Goal: Task Accomplishment & Management: Manage account settings

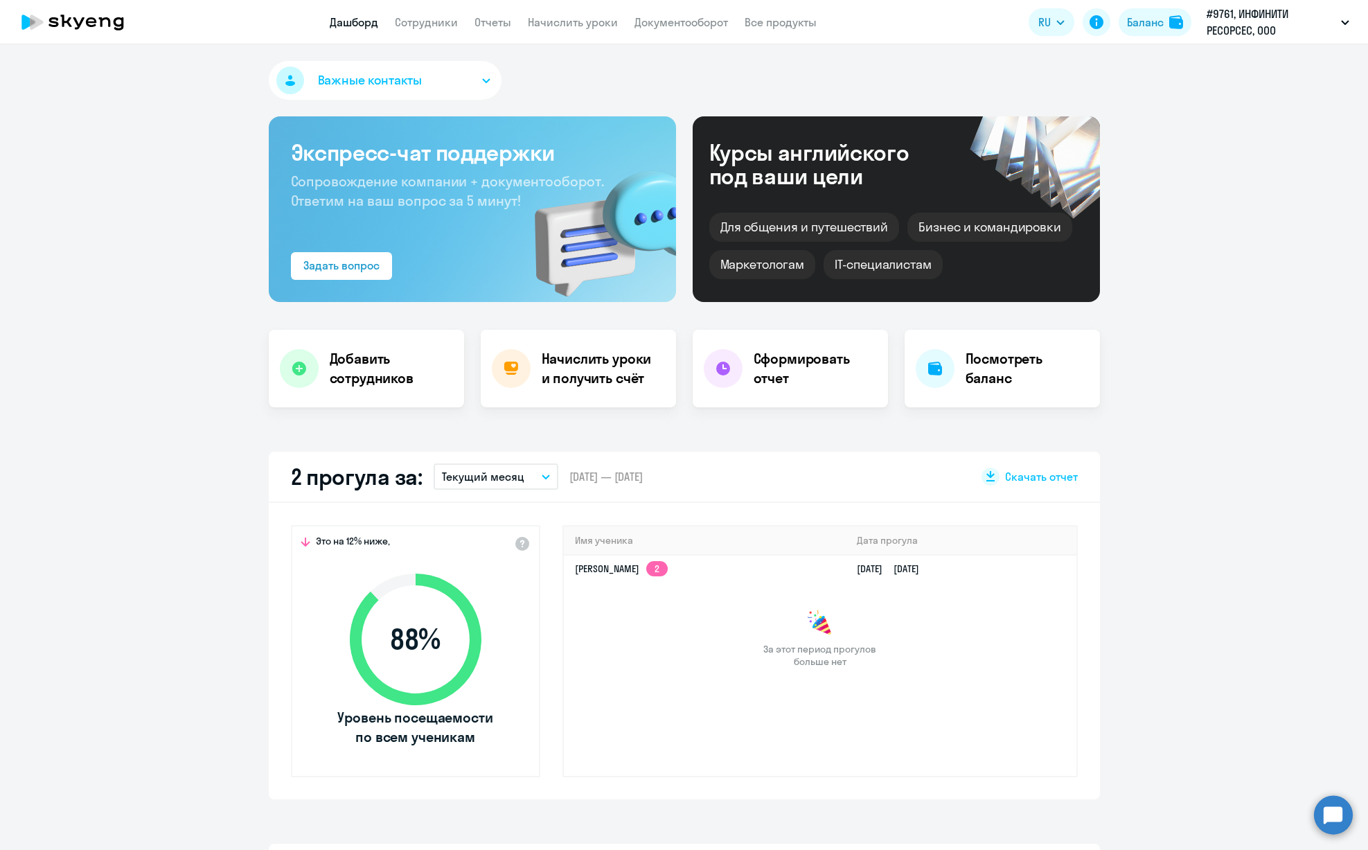
select select "30"
click at [413, 16] on link "Сотрудники" at bounding box center [426, 22] width 63 height 14
select select "30"
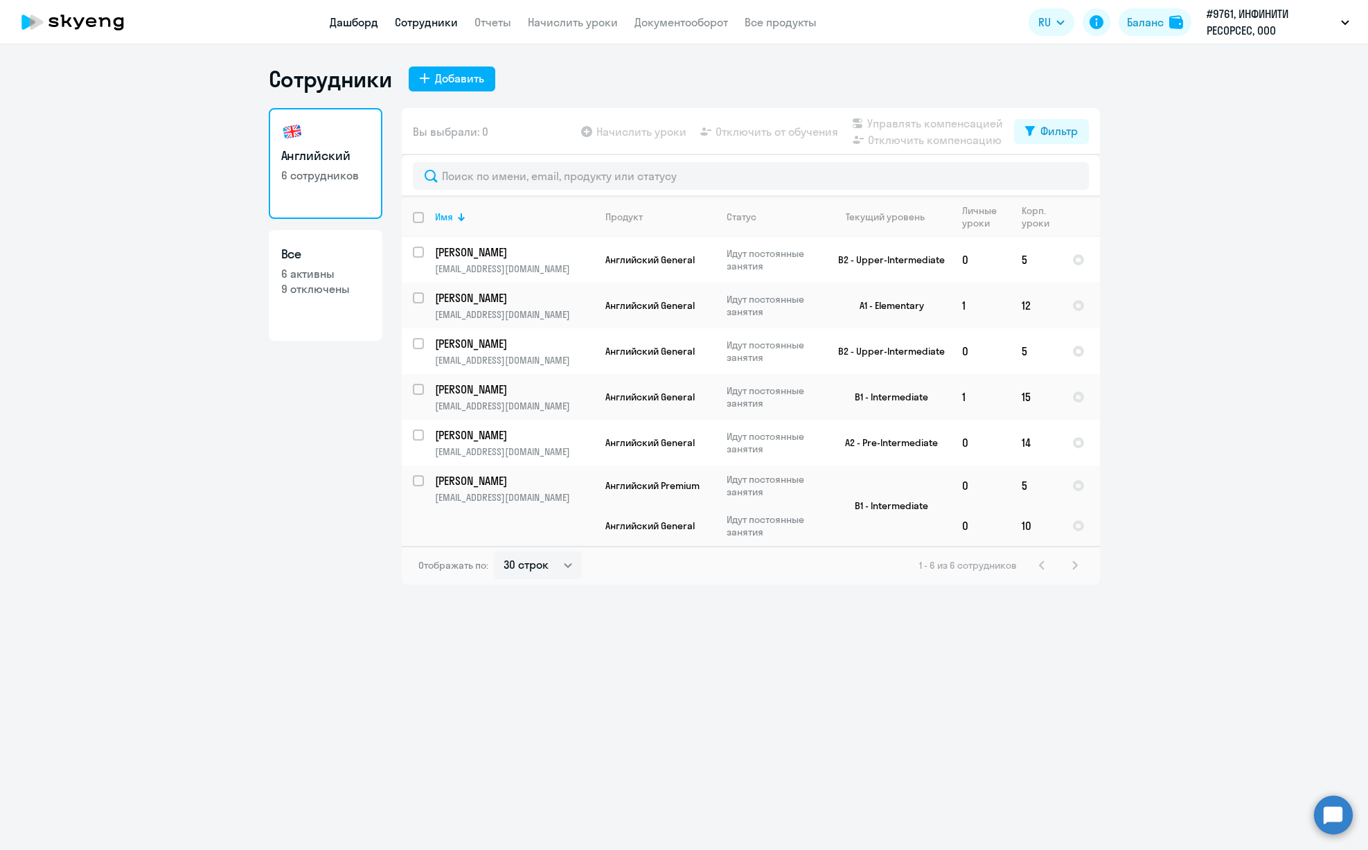
click at [365, 21] on link "Дашборд" at bounding box center [354, 22] width 48 height 14
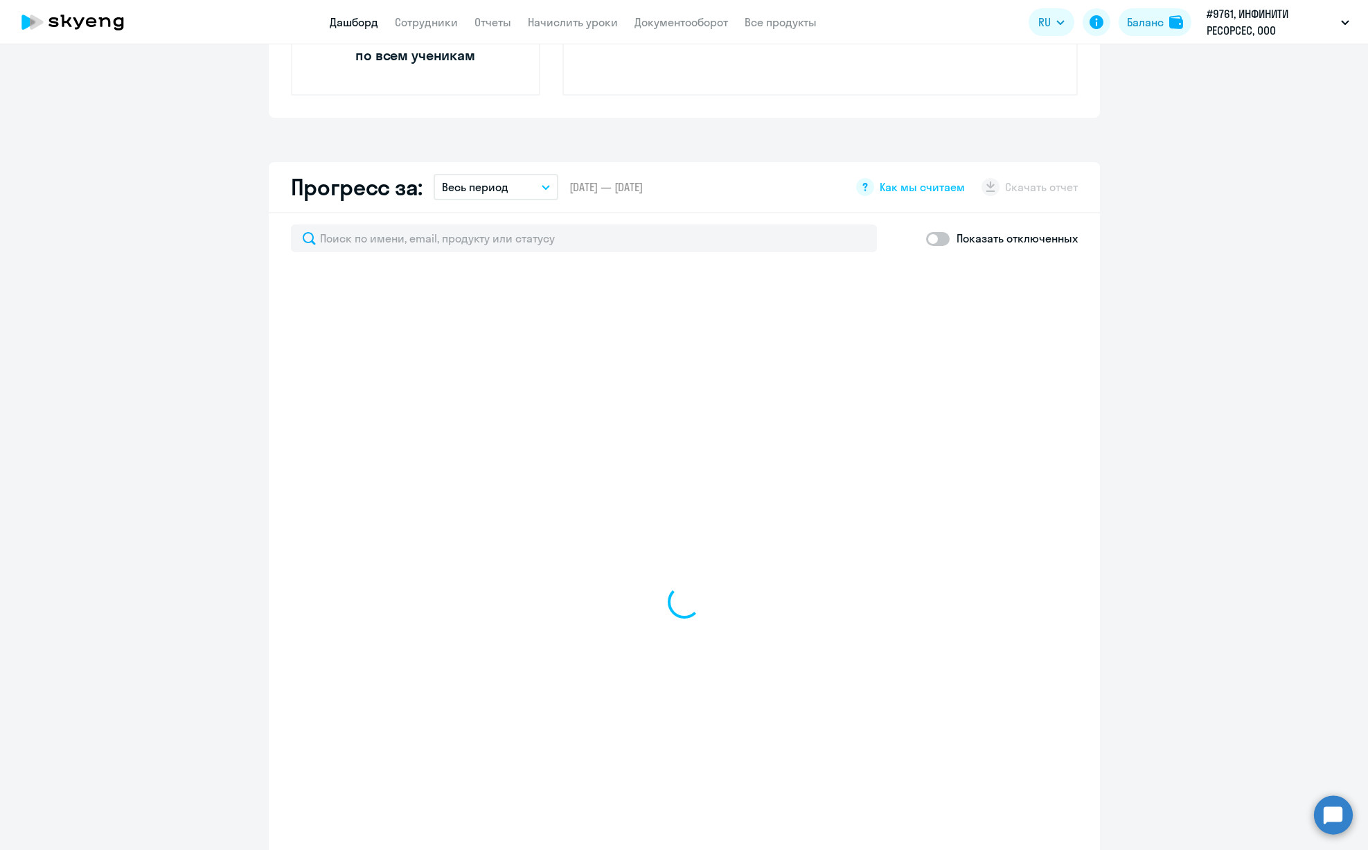
select select "30"
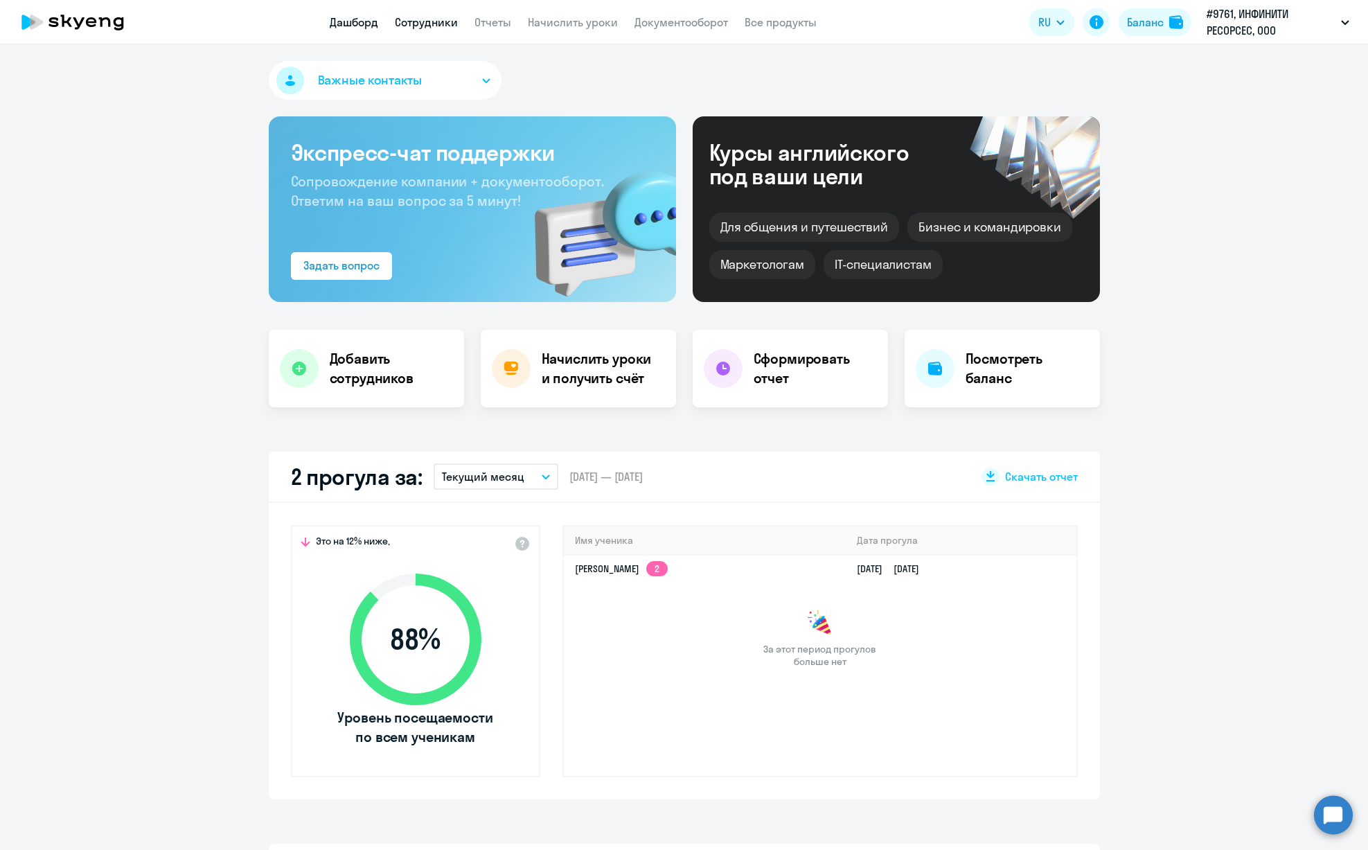
click at [441, 28] on link "Сотрудники" at bounding box center [426, 22] width 63 height 14
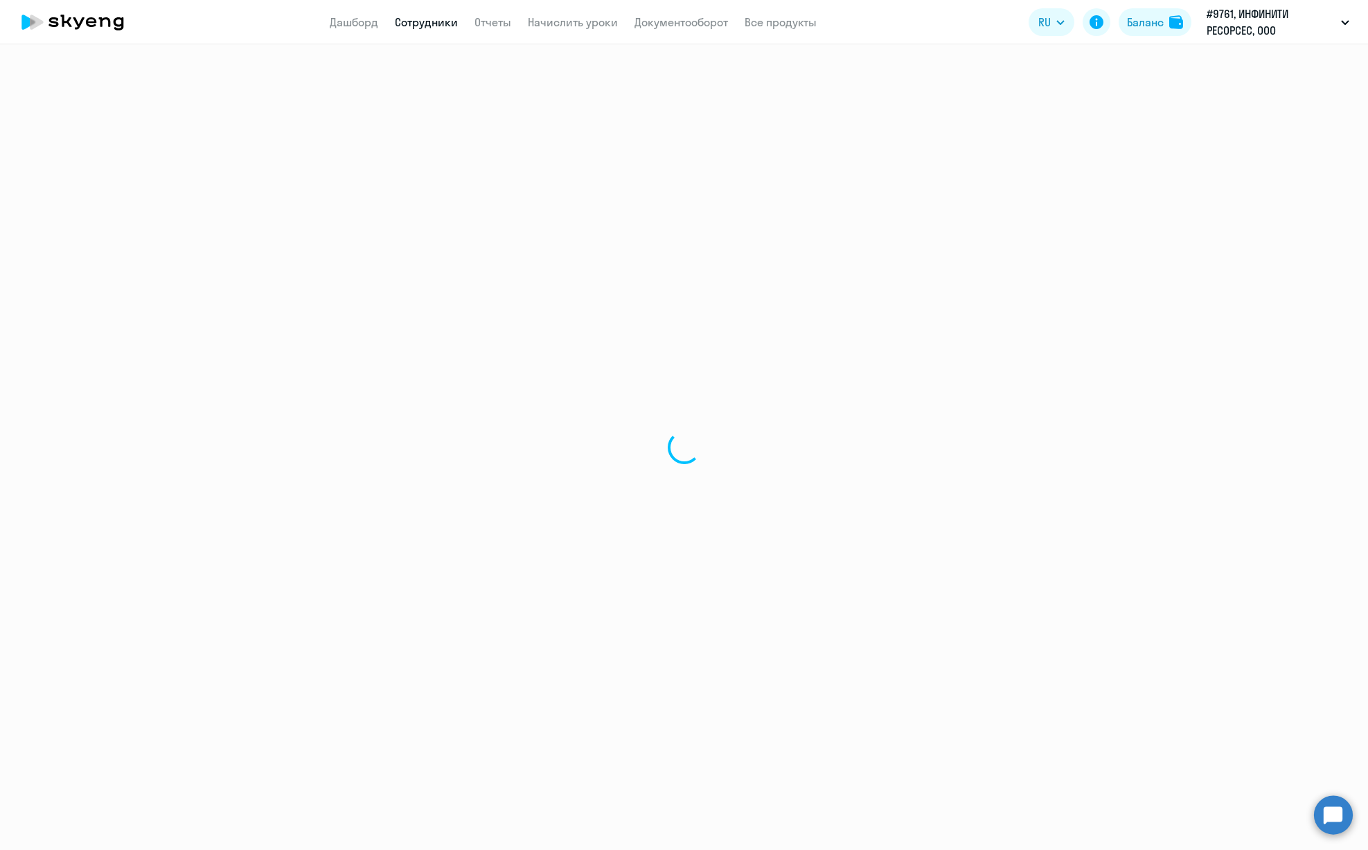
select select "30"
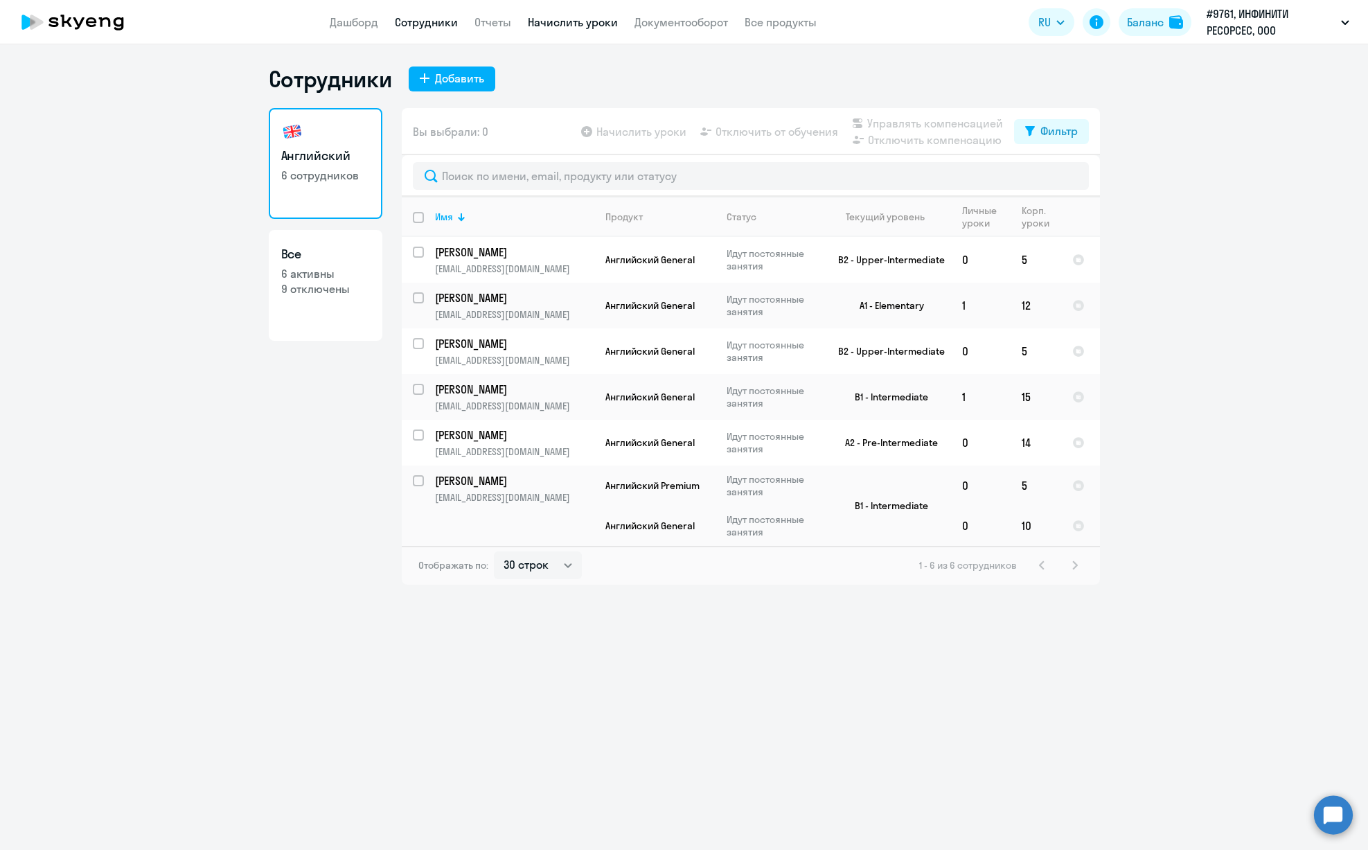
click at [564, 21] on link "Начислить уроки" at bounding box center [573, 22] width 90 height 14
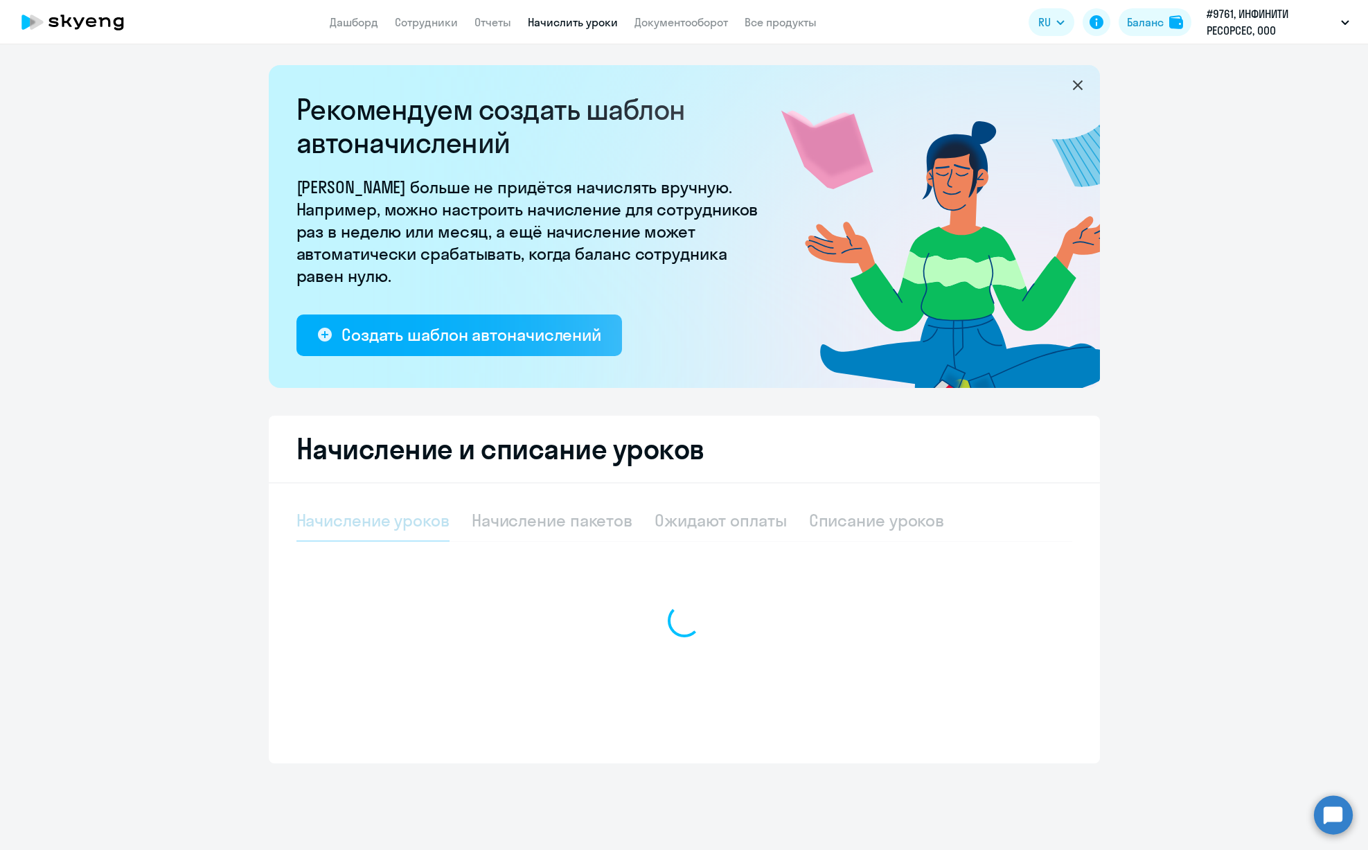
select select "10"
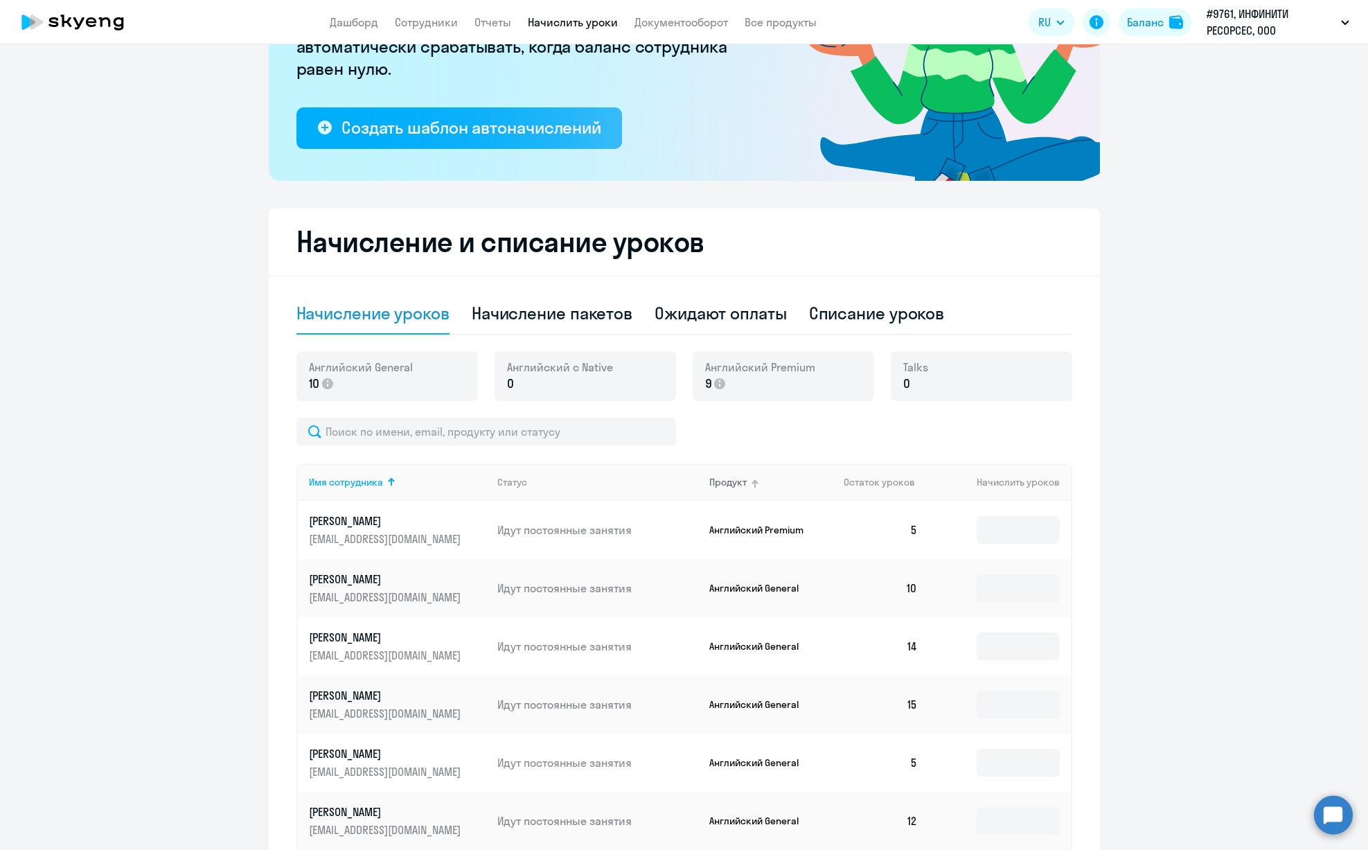
scroll to position [243, 0]
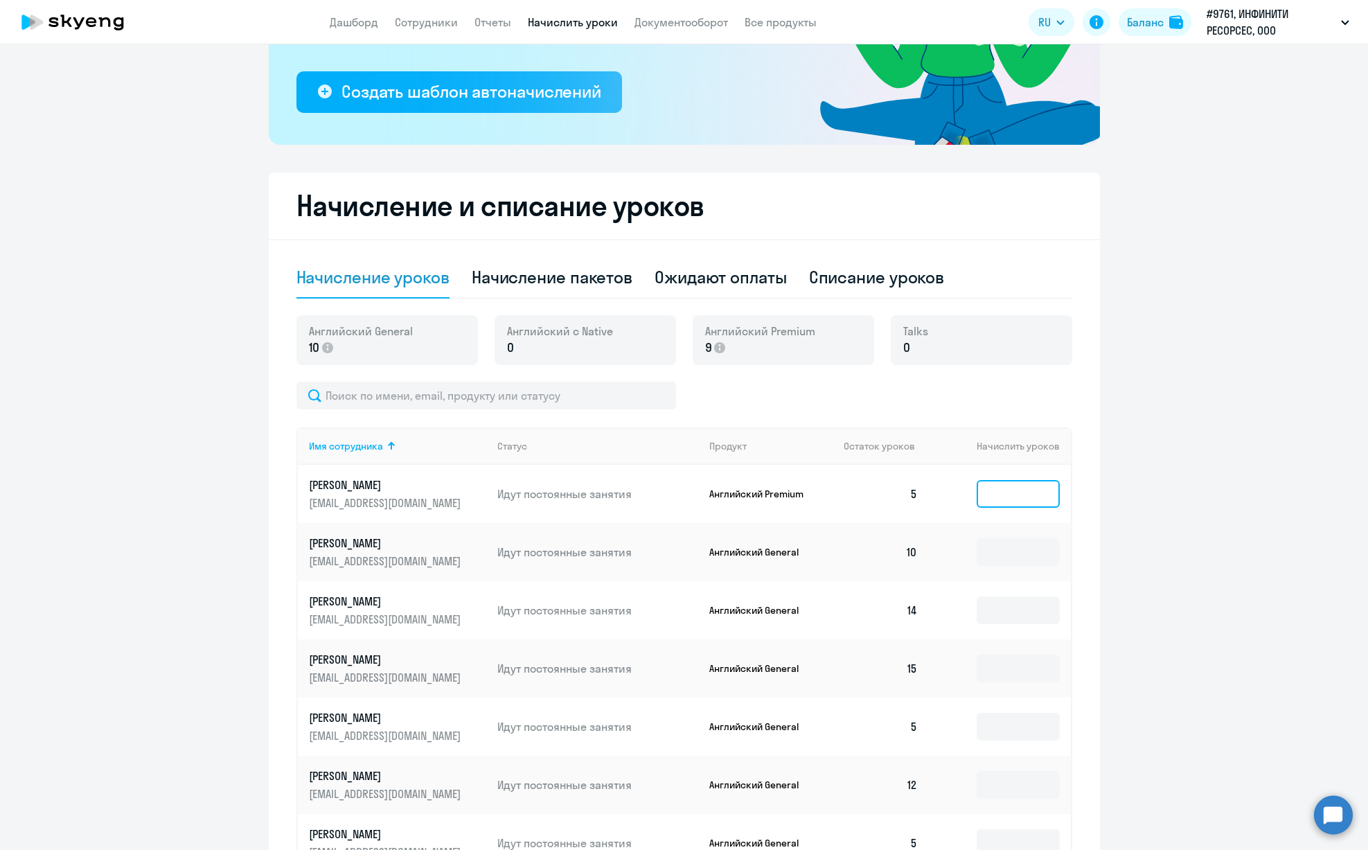
click at [1022, 496] on input at bounding box center [1018, 494] width 83 height 28
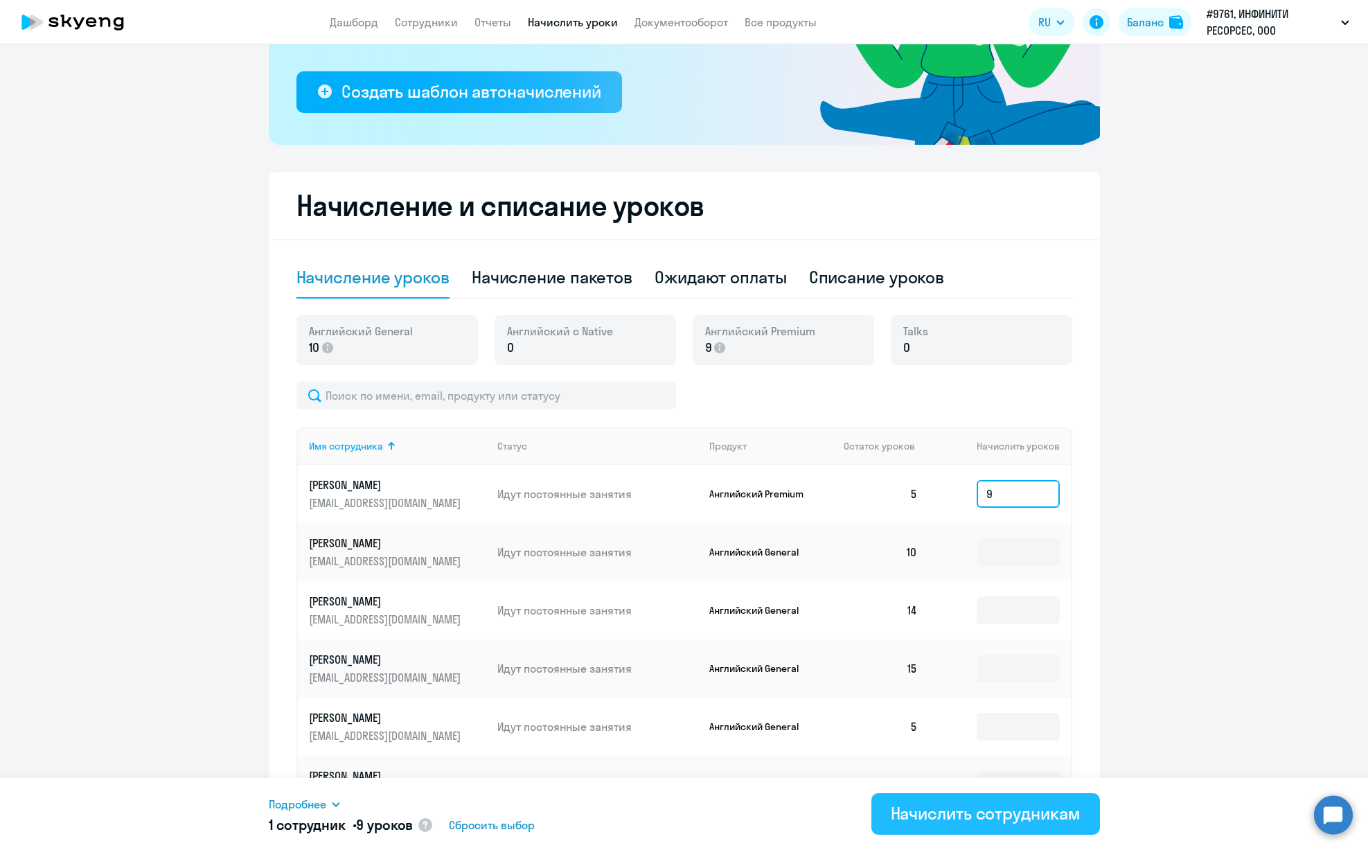
type input "9"
click at [942, 815] on div "Начислить сотрудникам" at bounding box center [986, 813] width 190 height 22
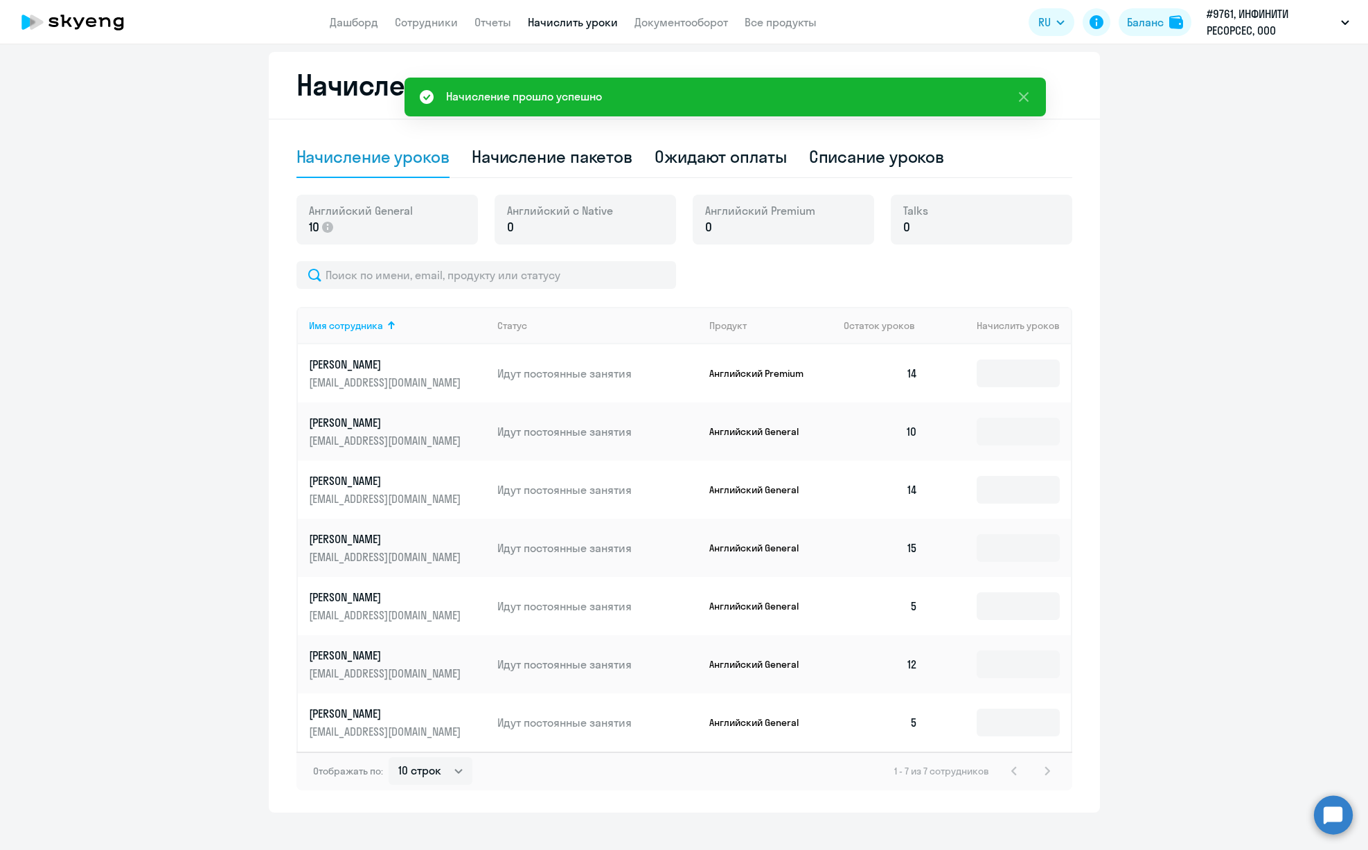
scroll to position [382, 0]
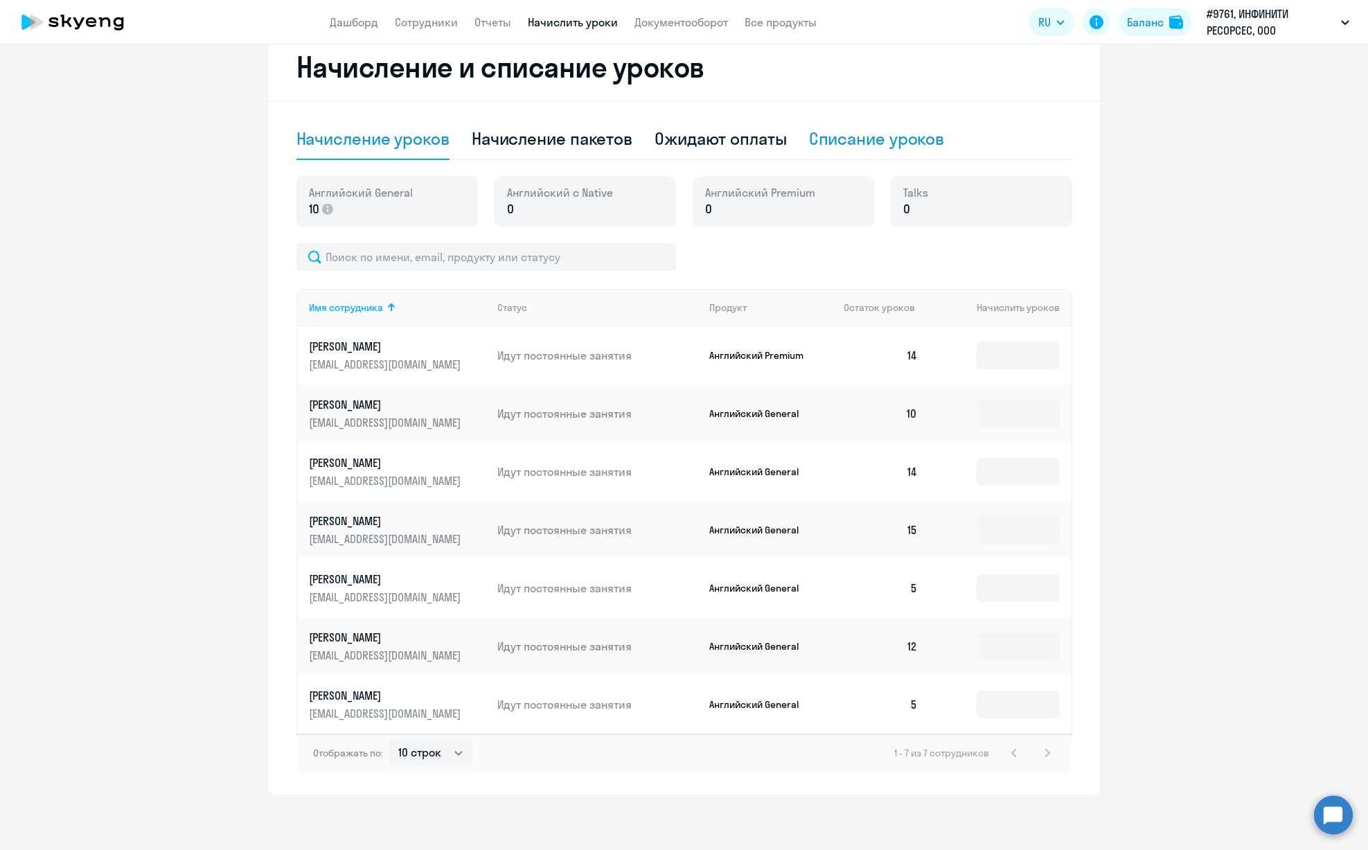
click at [841, 145] on div "Списание уроков" at bounding box center [877, 138] width 136 height 22
select select "10"
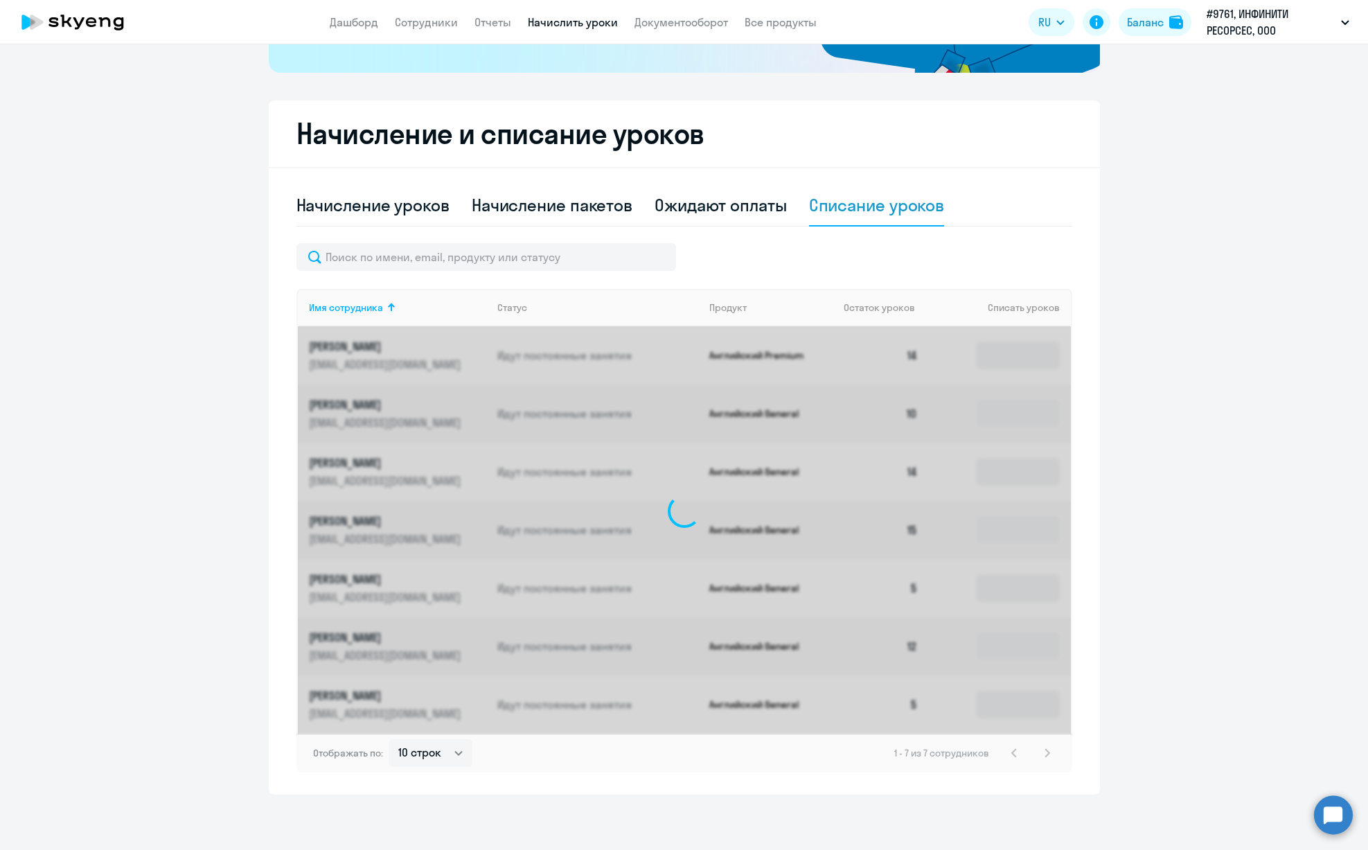
scroll to position [315, 0]
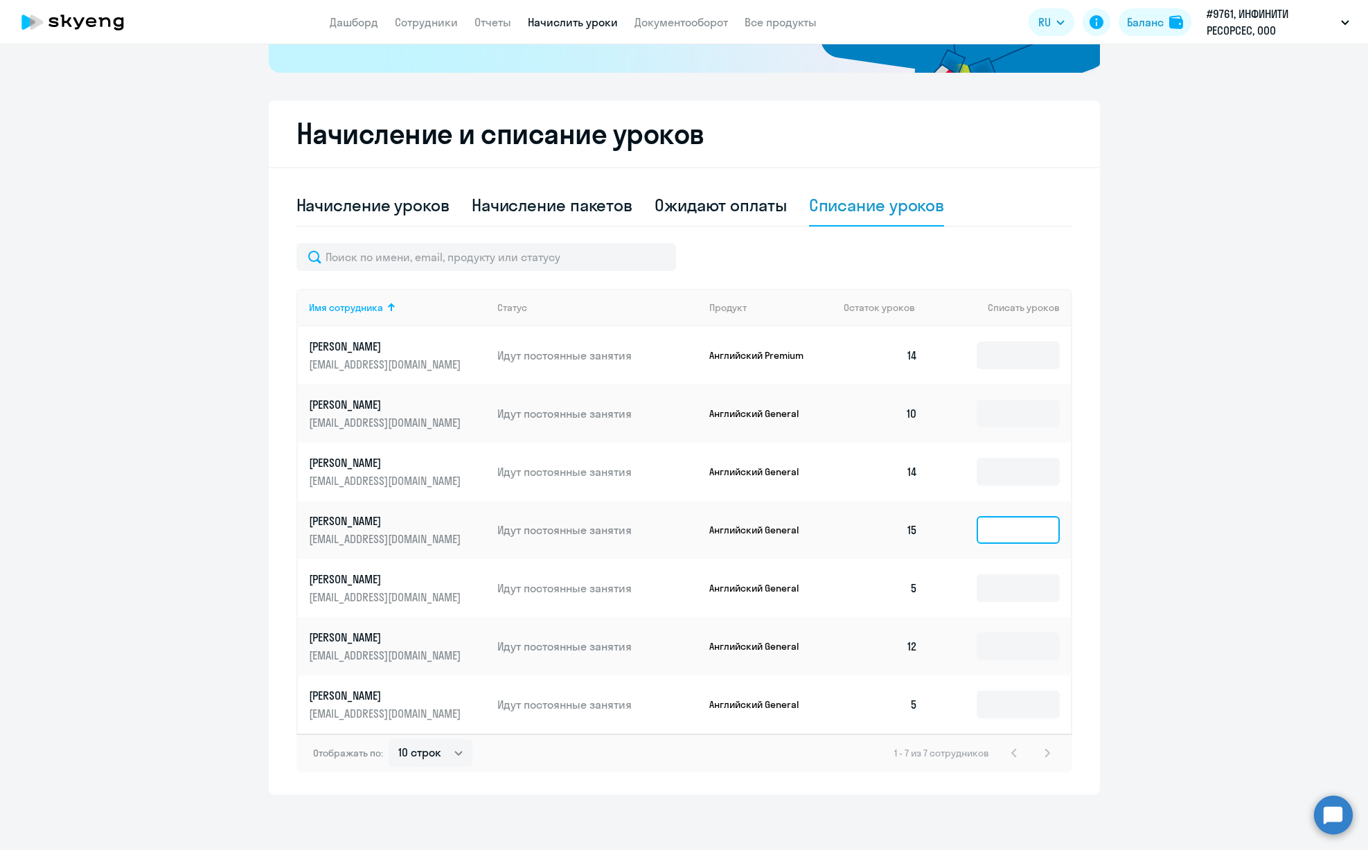
click at [1009, 532] on input at bounding box center [1018, 530] width 83 height 28
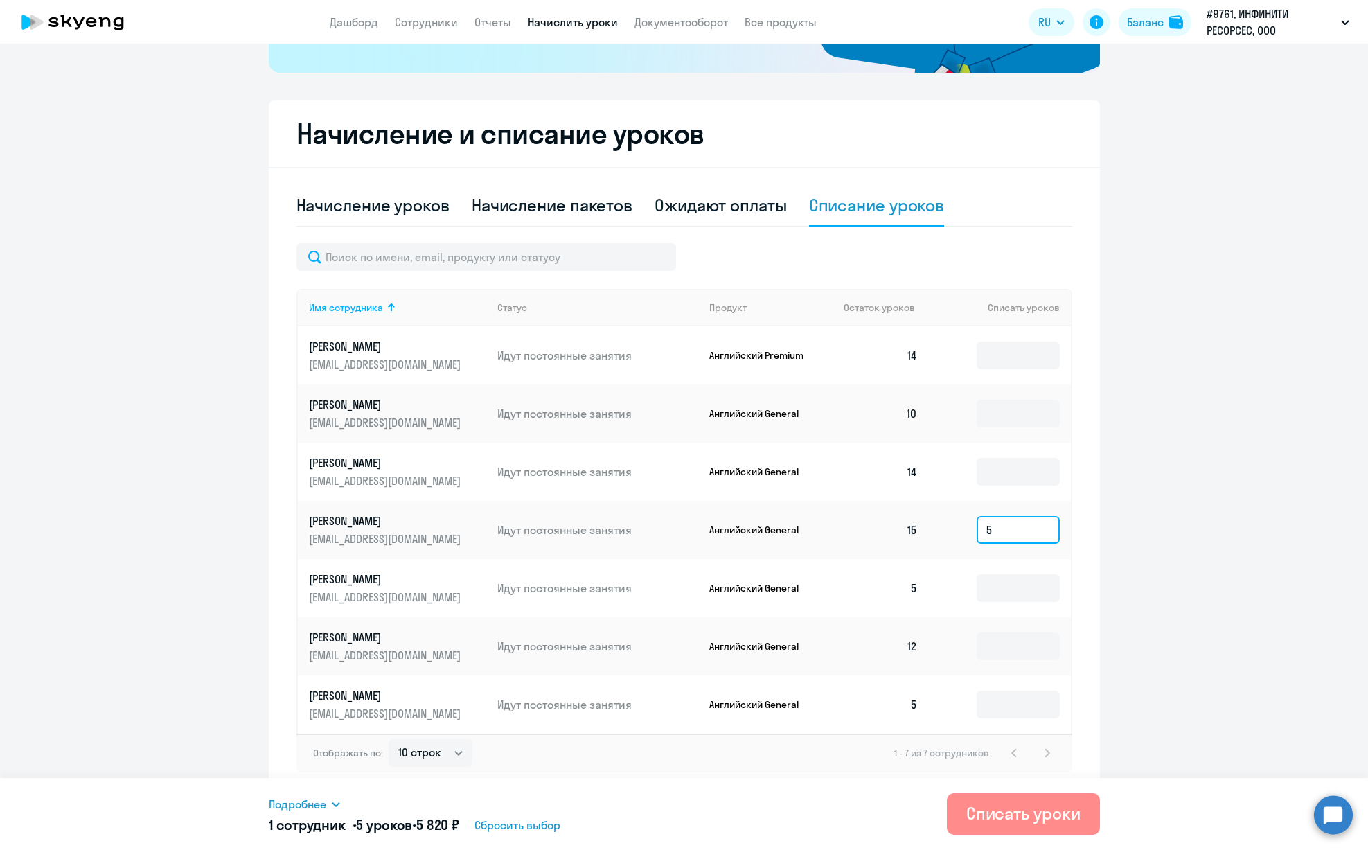
type input "5"
click at [996, 817] on div "Списать уроки" at bounding box center [1023, 813] width 114 height 22
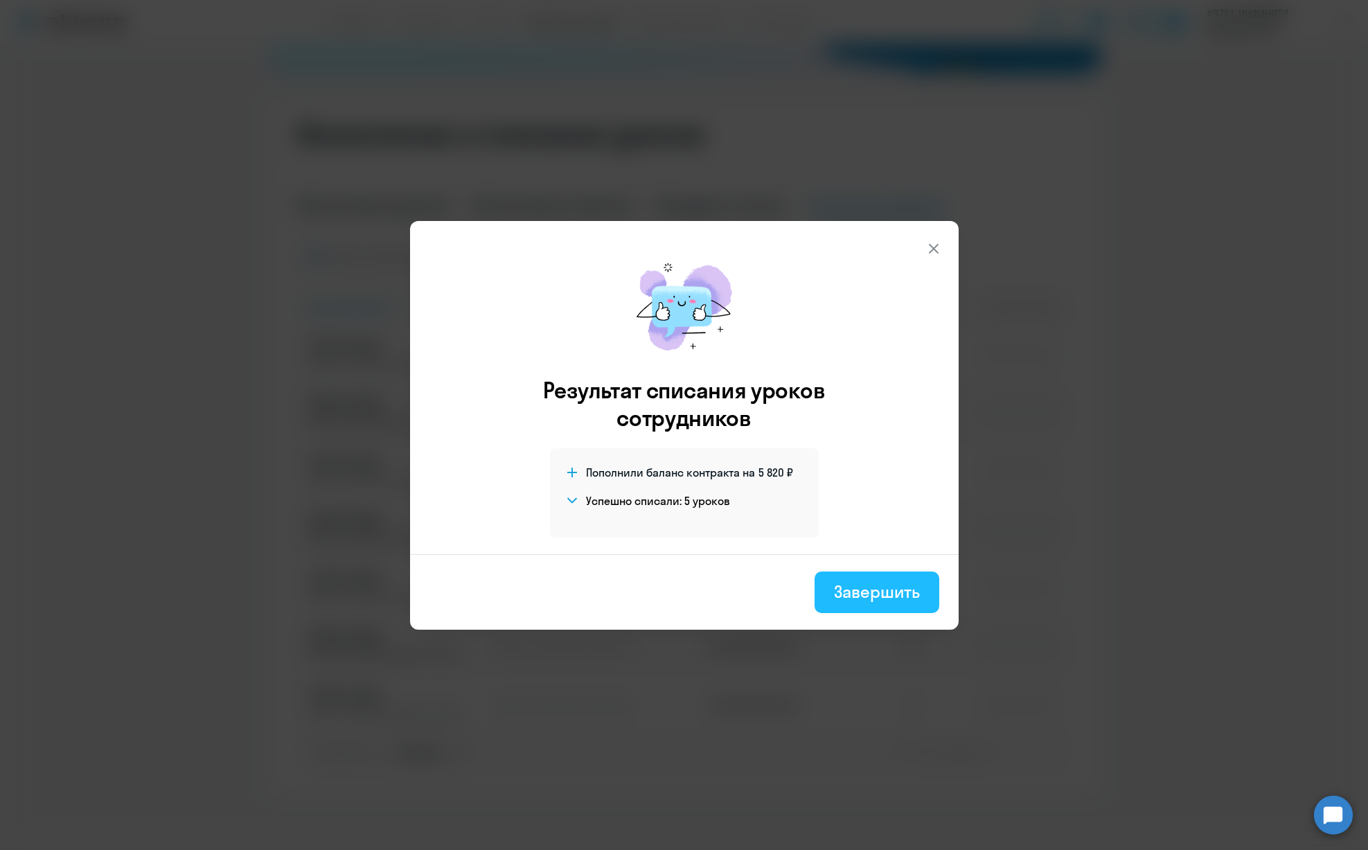
click at [905, 600] on div "Завершить" at bounding box center [876, 591] width 85 height 22
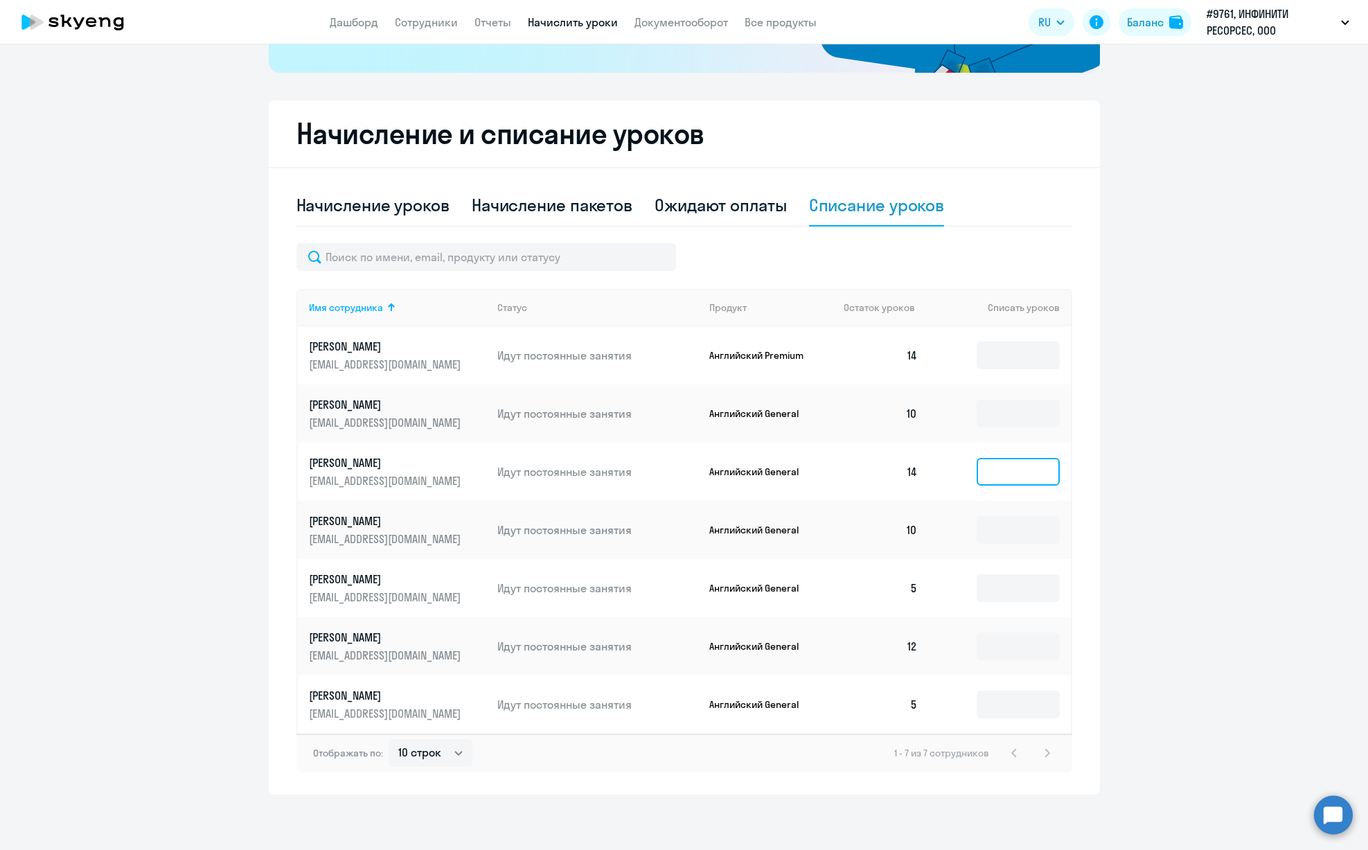
click at [1003, 471] on input at bounding box center [1018, 472] width 83 height 28
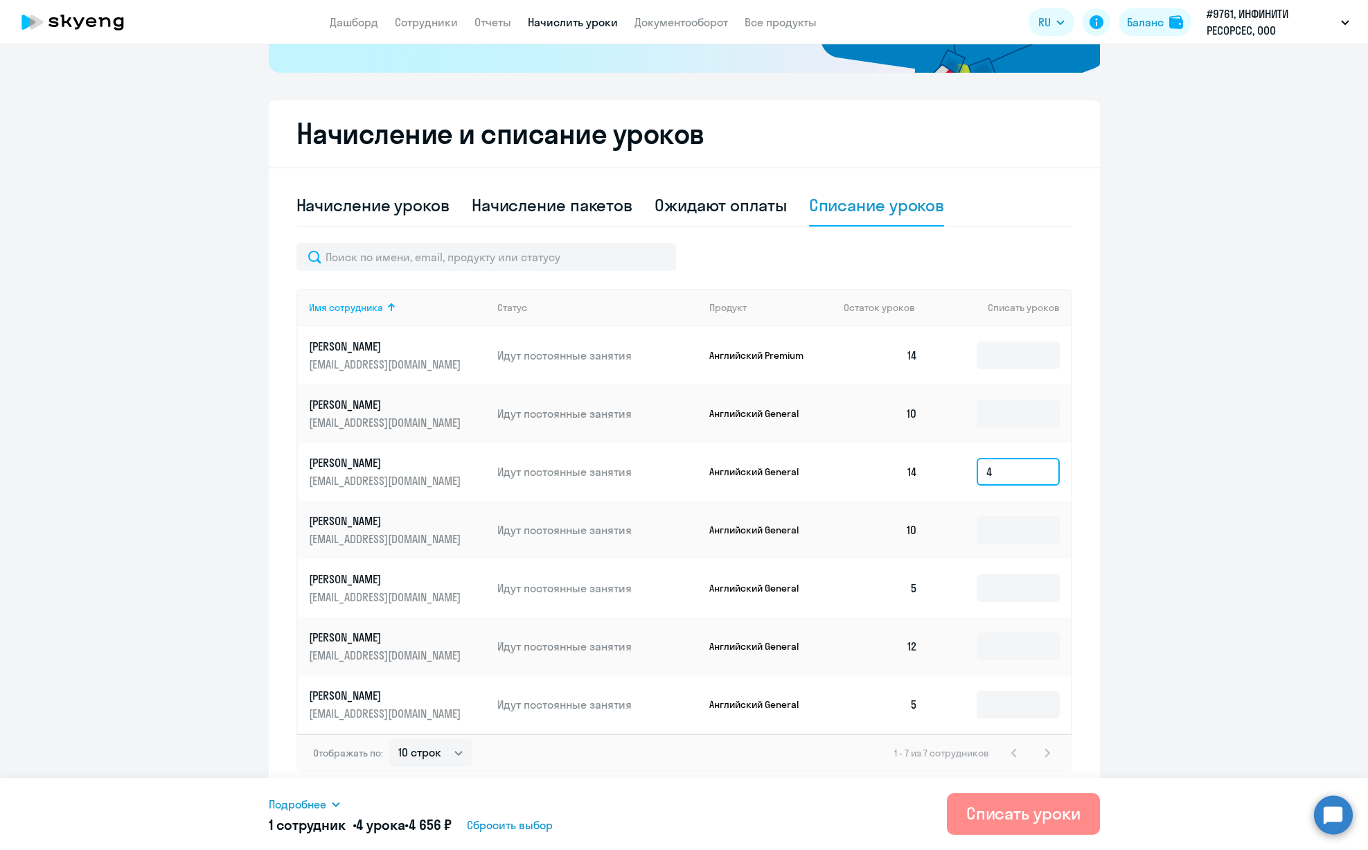
type input "4"
click at [995, 804] on div "Списать уроки" at bounding box center [1023, 813] width 114 height 22
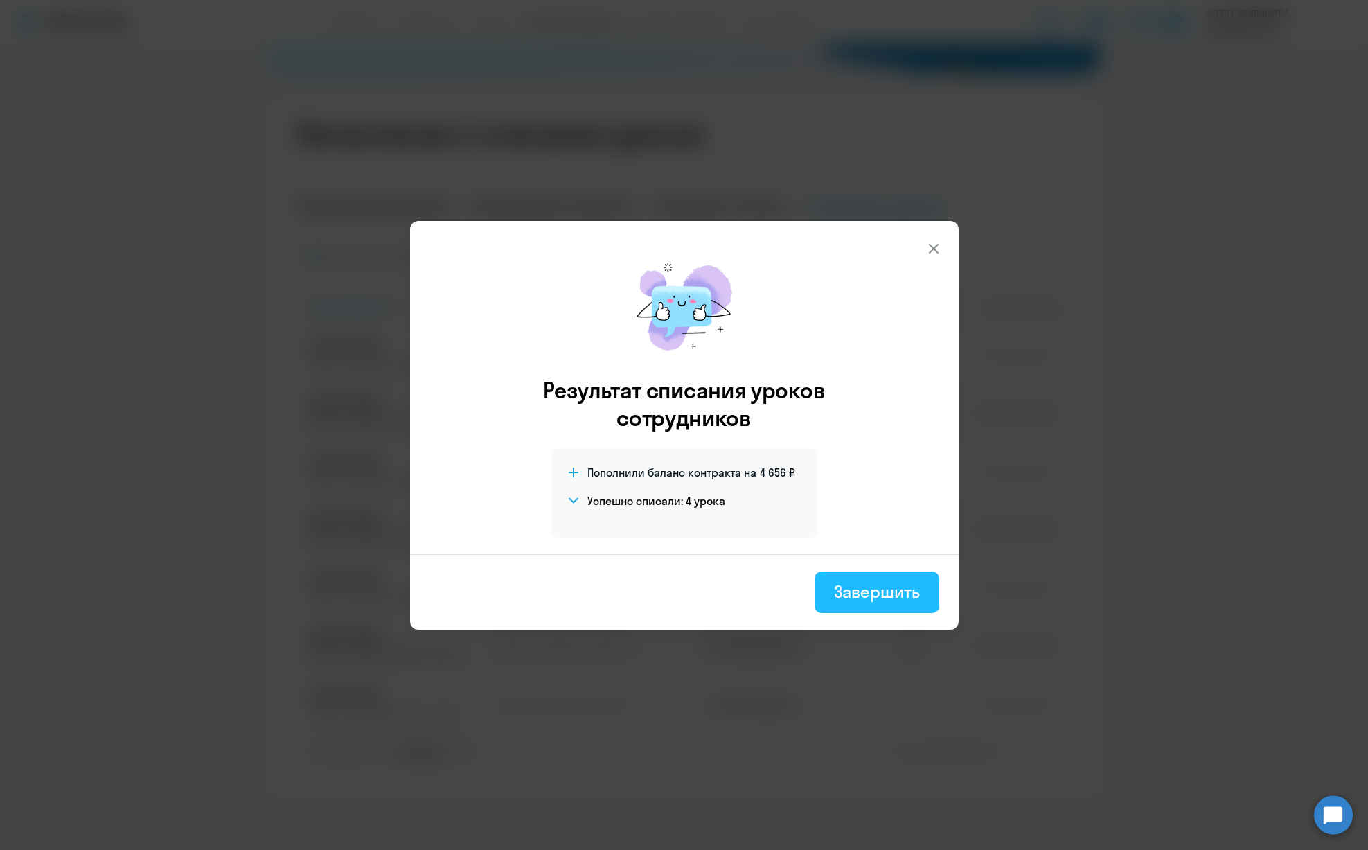
click at [909, 608] on button "Завершить" at bounding box center [877, 592] width 124 height 42
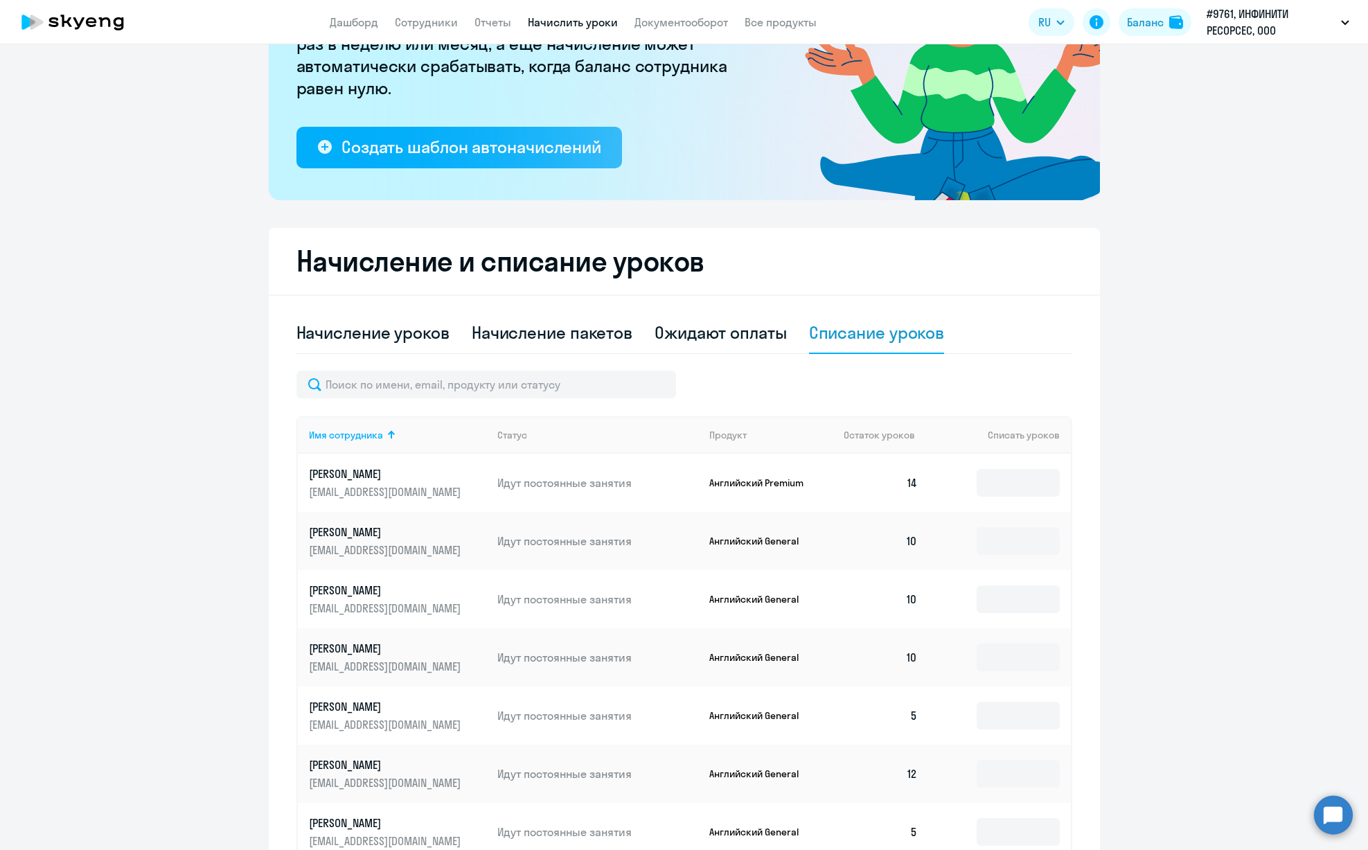
scroll to position [0, 0]
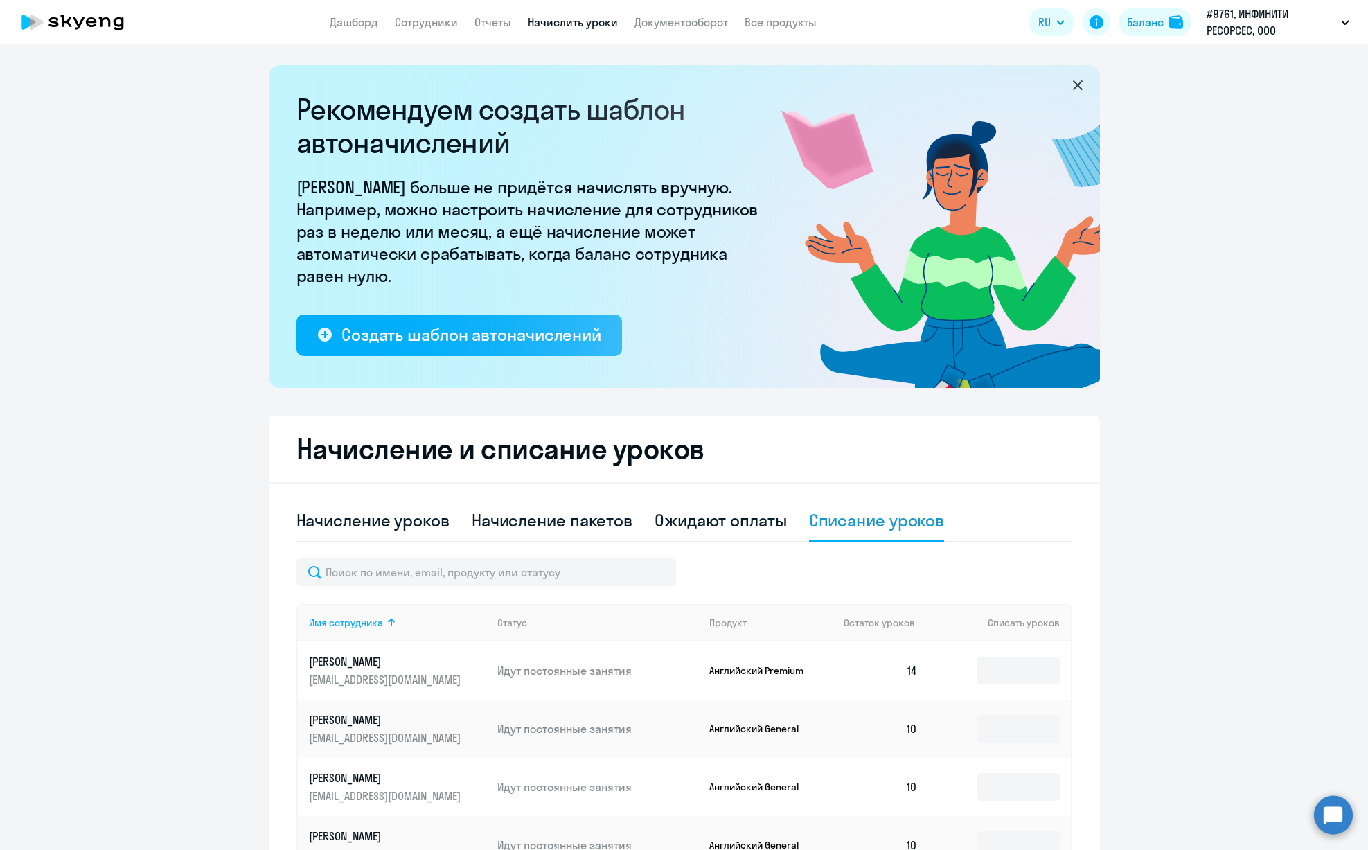
click at [99, 22] on icon at bounding box center [73, 22] width 122 height 35
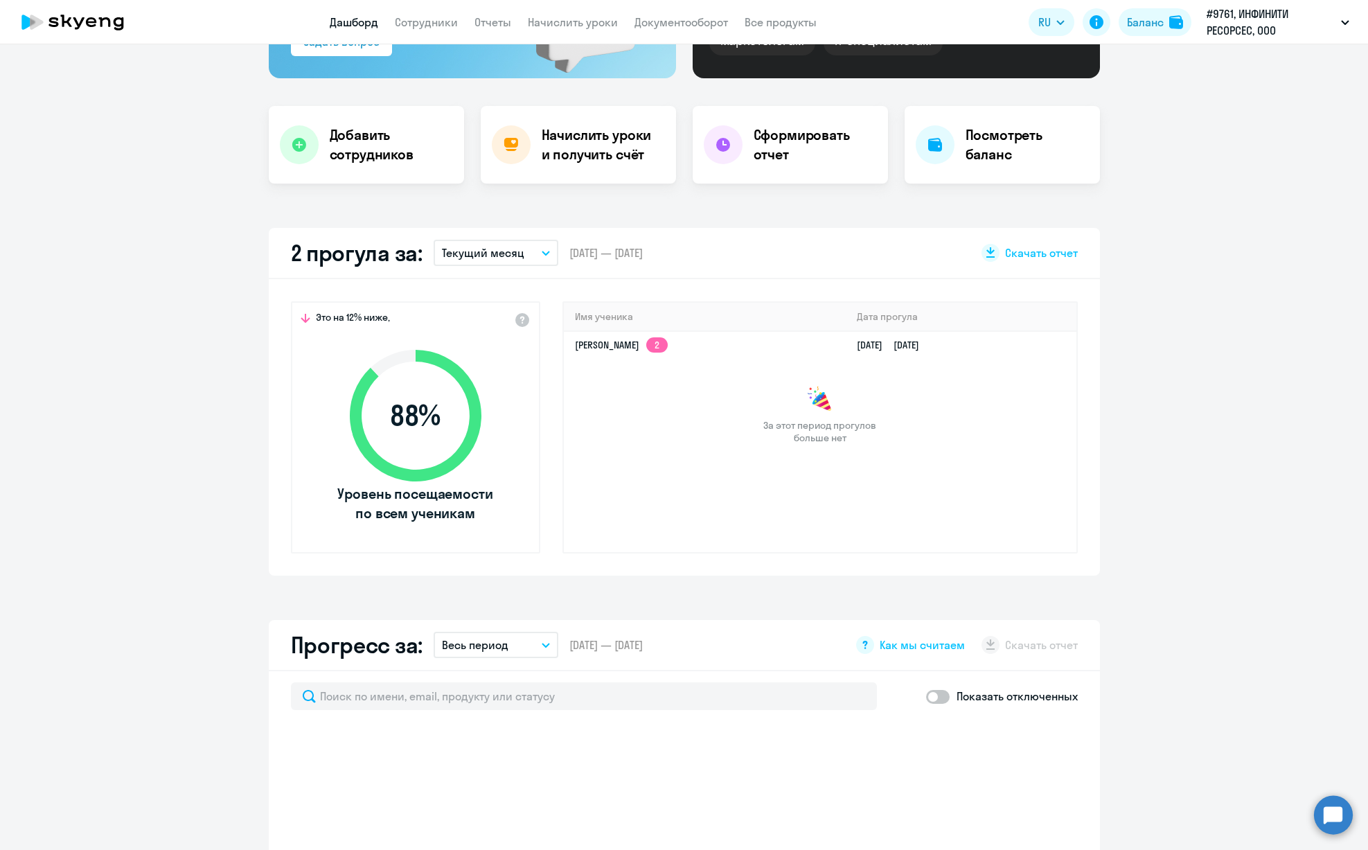
scroll to position [231, 0]
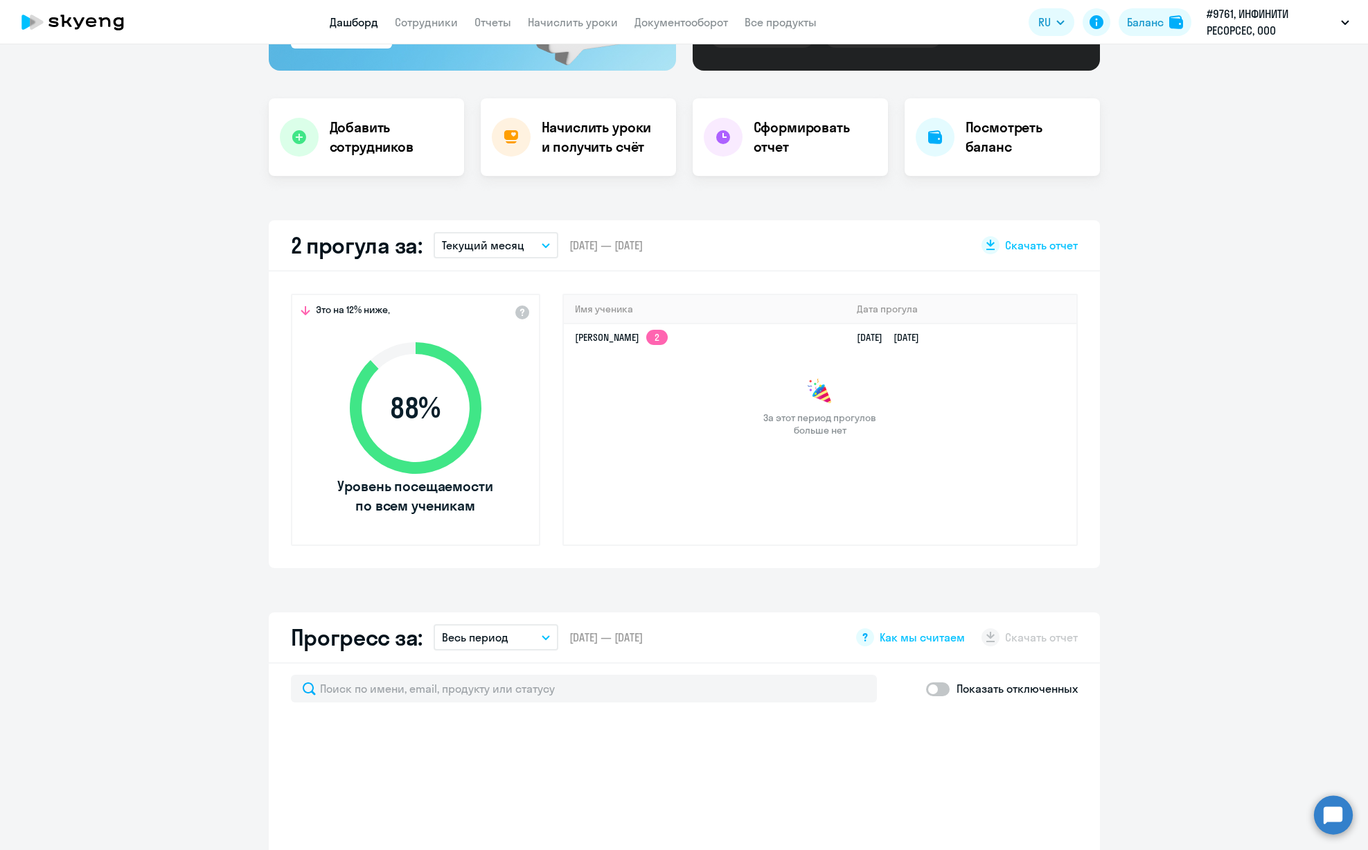
select select "30"
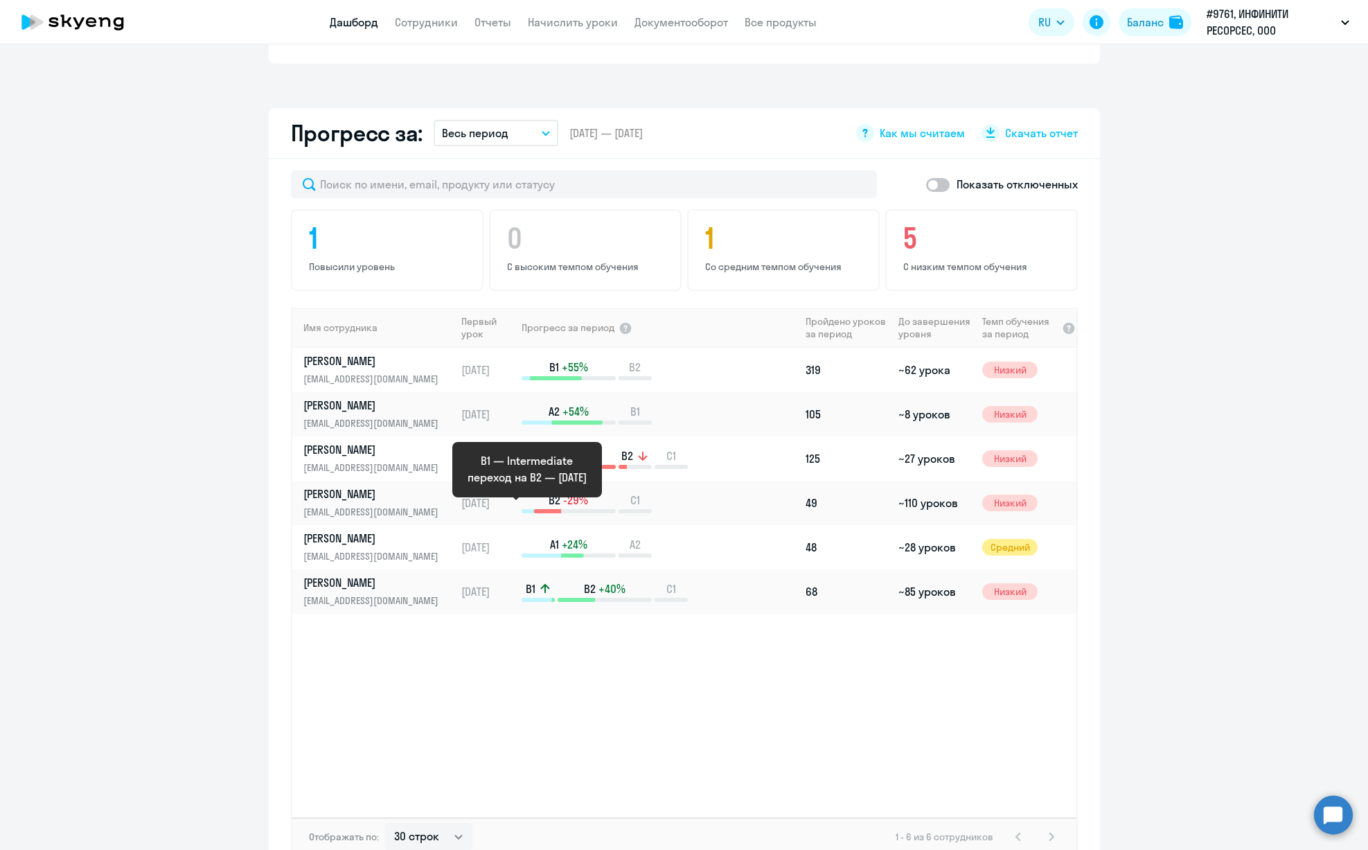
scroll to position [725, 0]
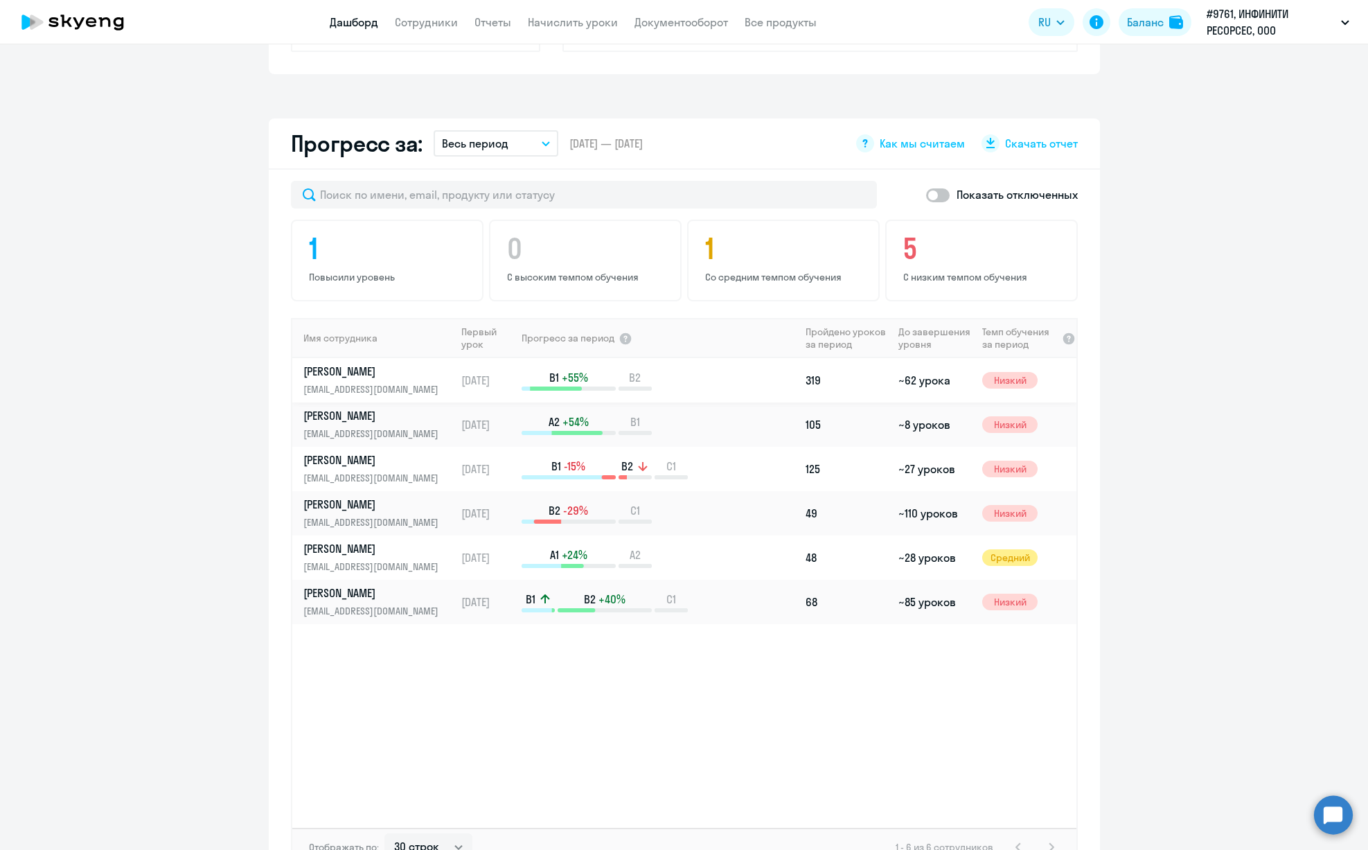
click at [353, 374] on p "[PERSON_NAME]" at bounding box center [374, 371] width 143 height 15
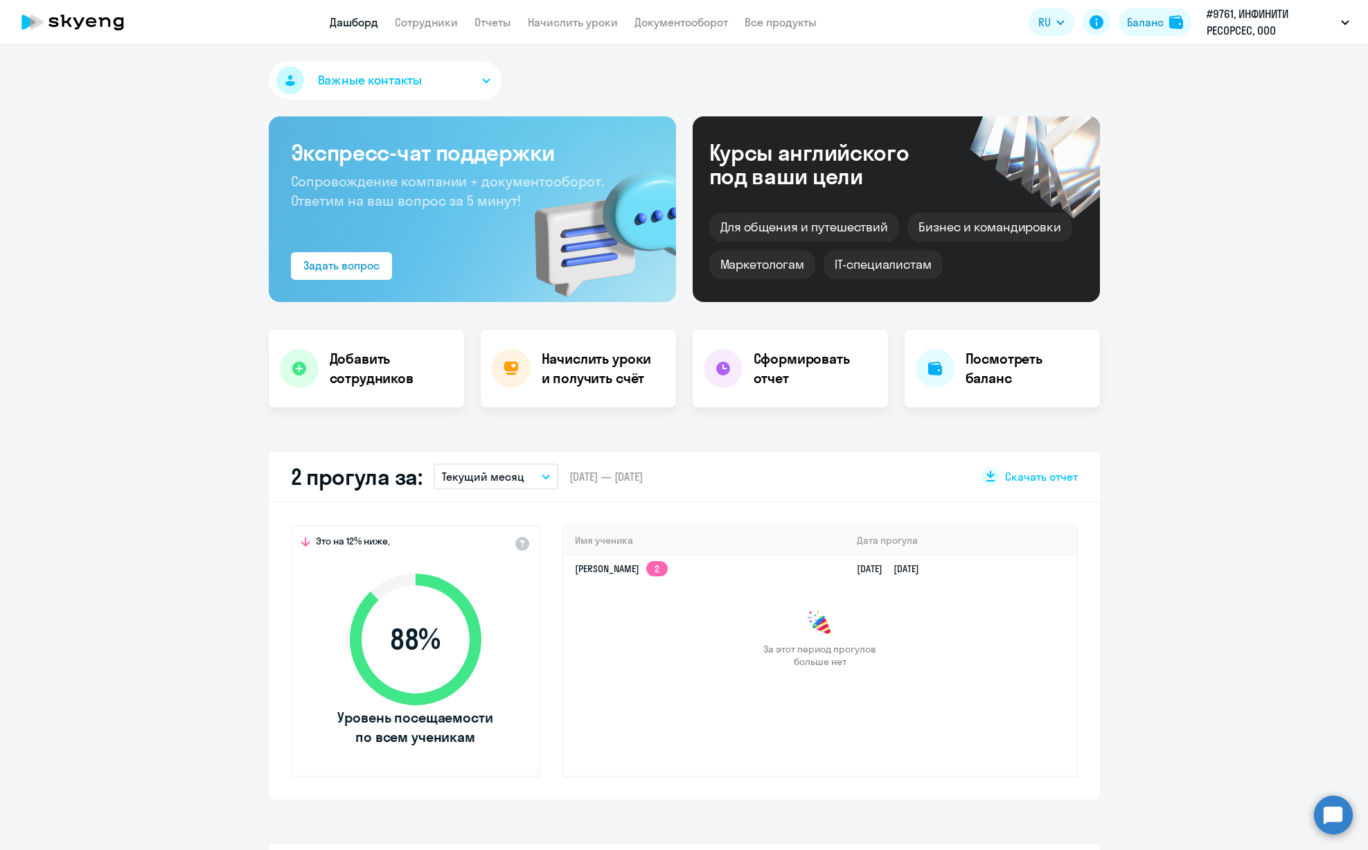
select select "english"
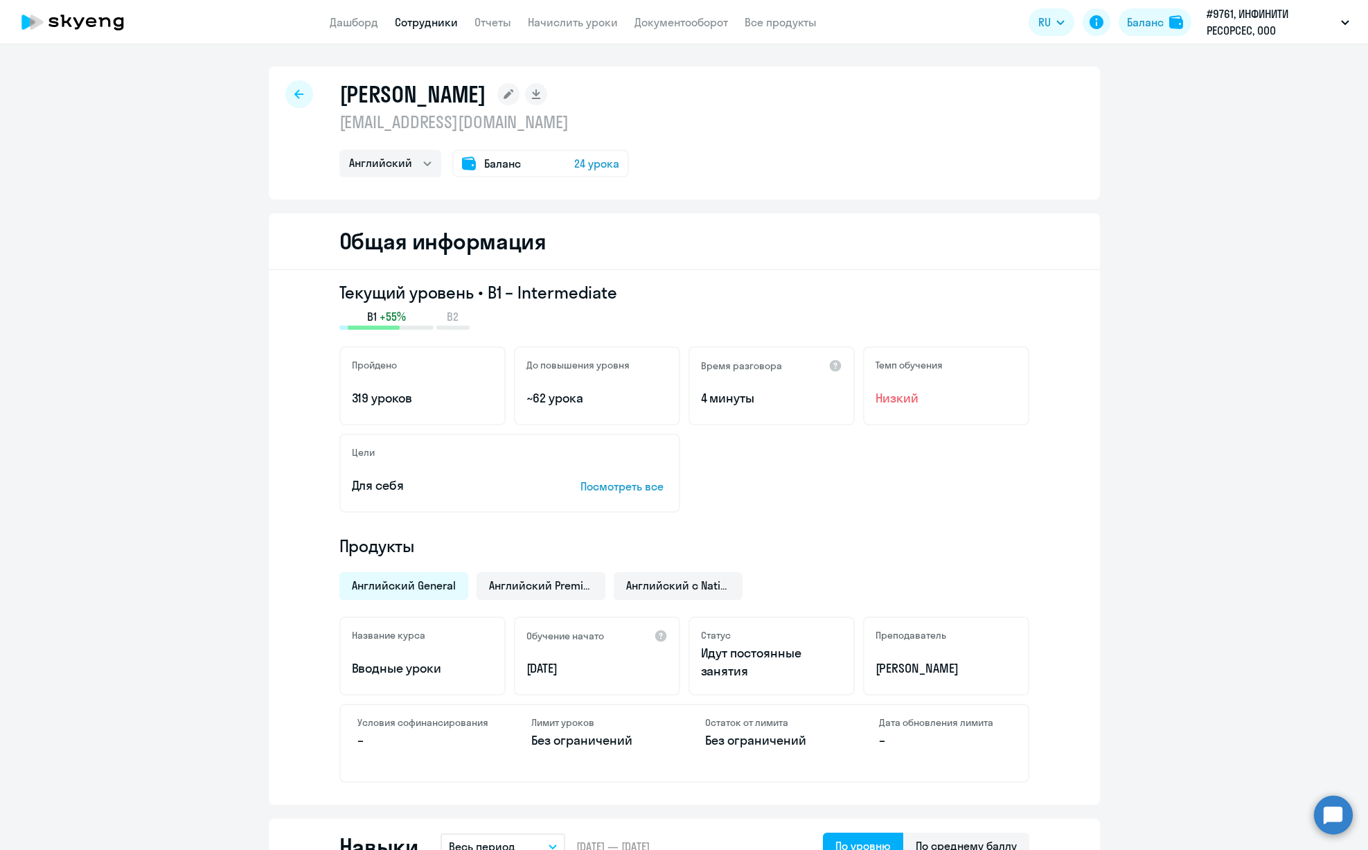
click at [116, 24] on icon at bounding box center [119, 23] width 10 height 13
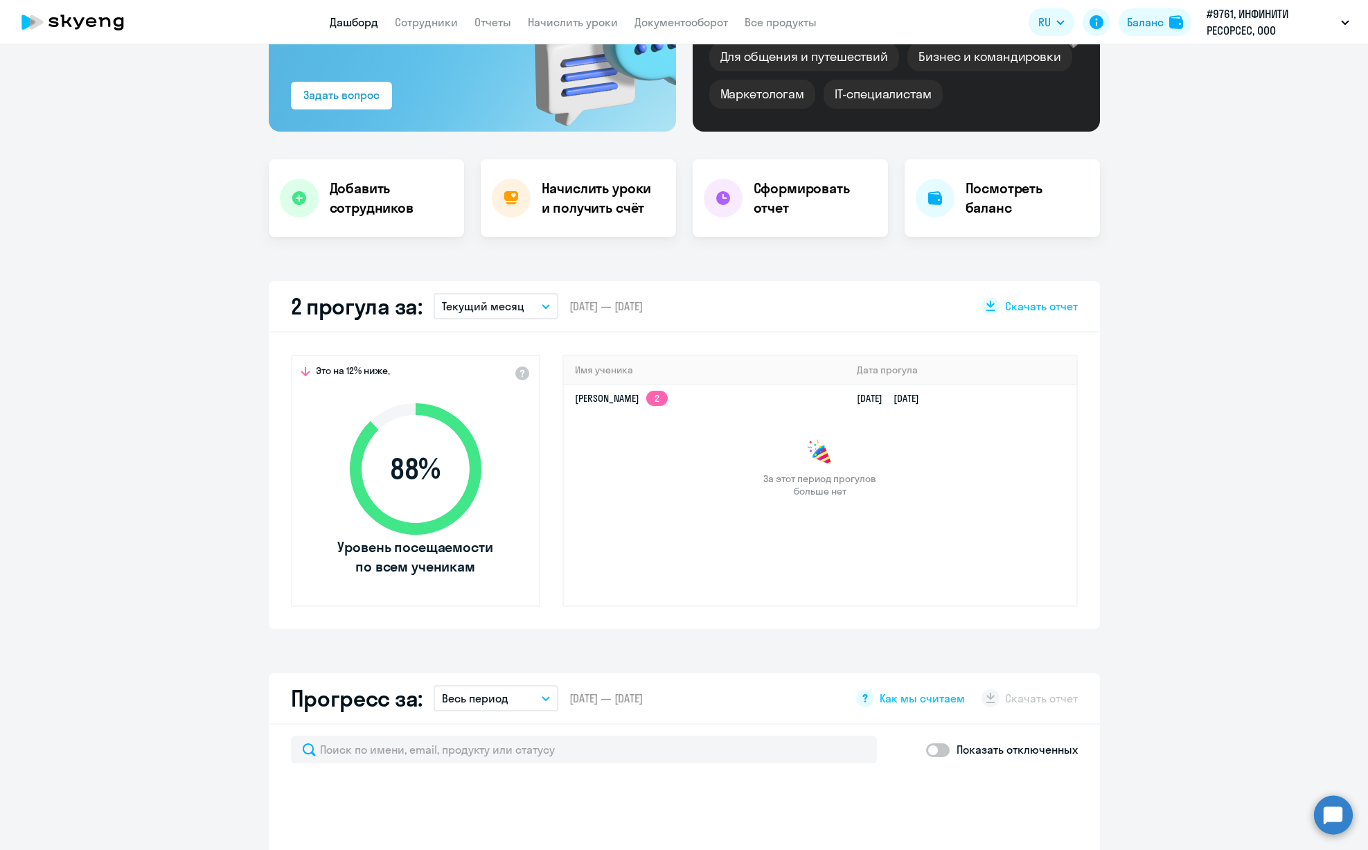
select select "30"
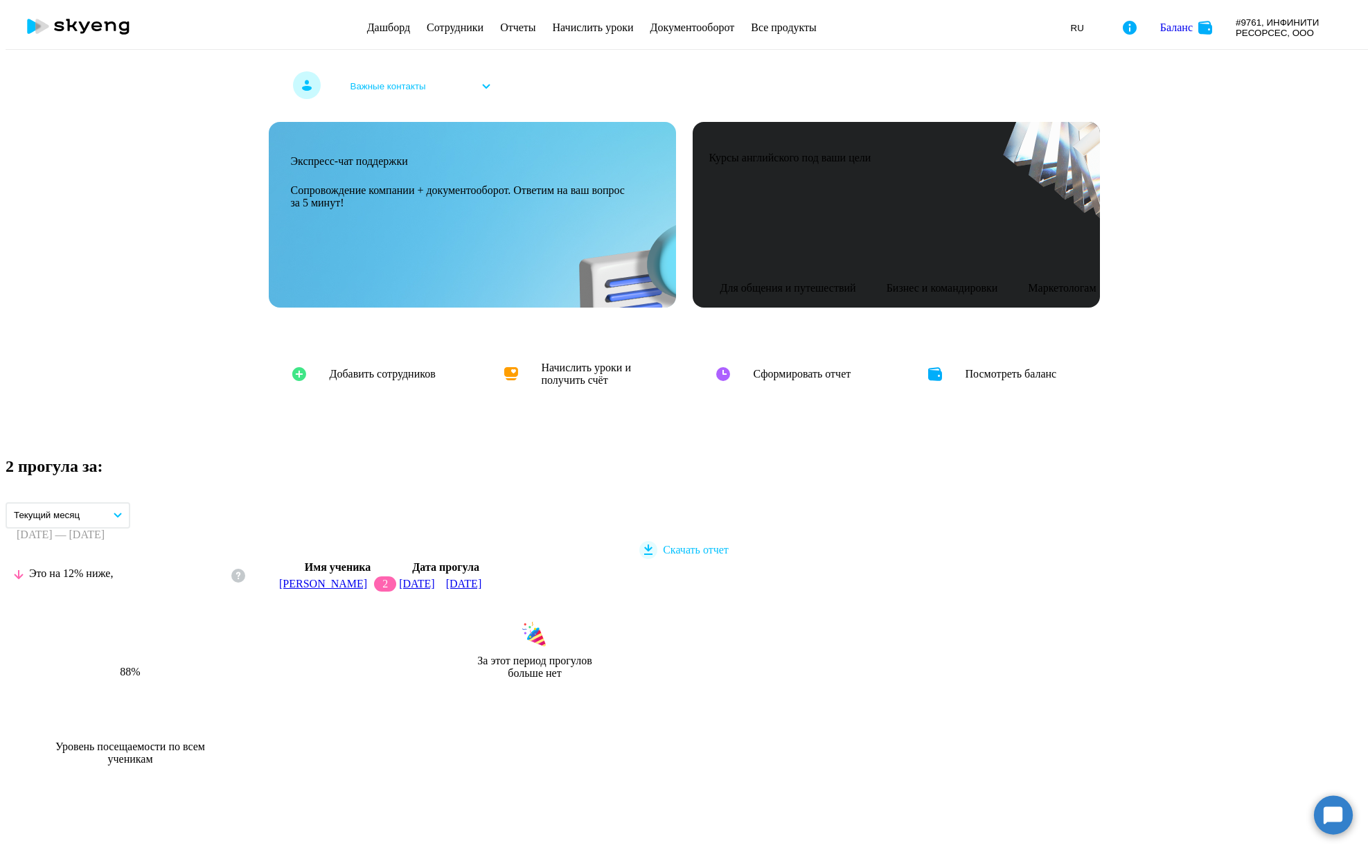
select select "30"
